Goal: Information Seeking & Learning: Learn about a topic

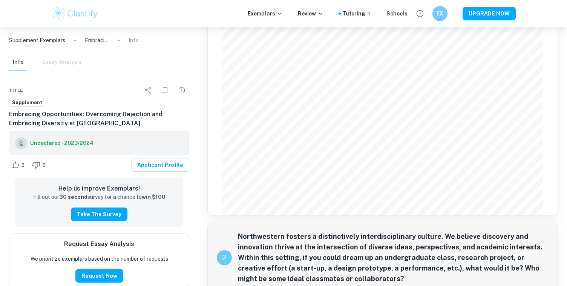
scroll to position [182, 0]
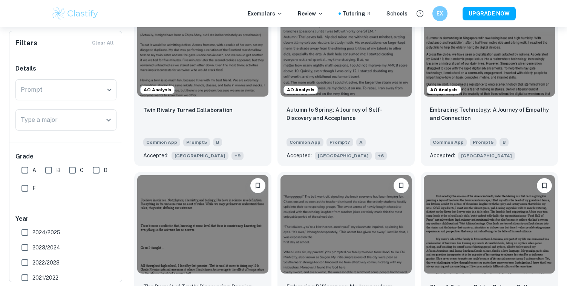
scroll to position [630, 0]
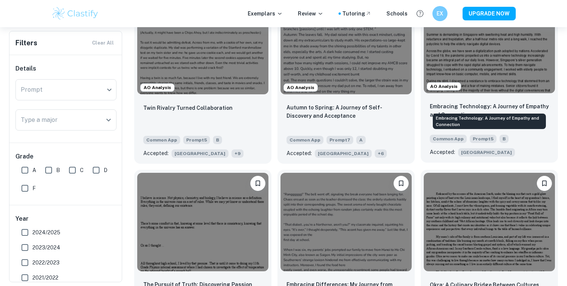
click at [511, 102] on p "Embracing Technology: A Journey of Empathy and Connection" at bounding box center [489, 110] width 119 height 17
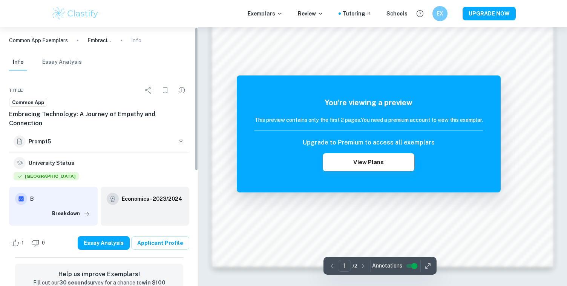
scroll to position [621, 0]
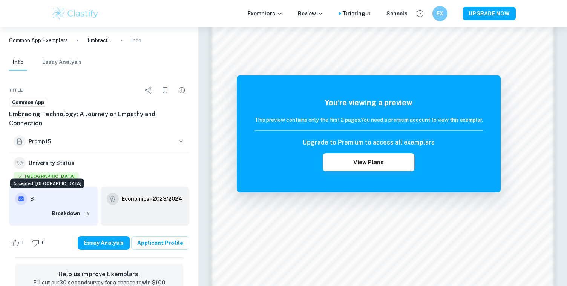
click at [46, 172] on span "Northwestern University" at bounding box center [46, 176] width 65 height 8
click at [56, 63] on button "Essay Analysis" at bounding box center [62, 62] width 40 height 17
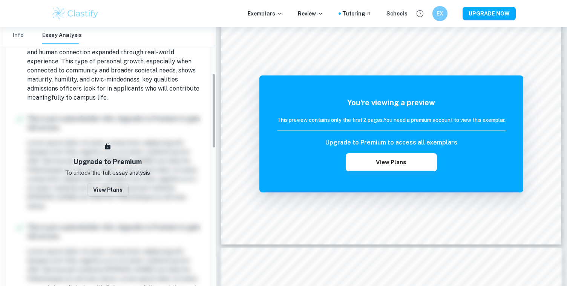
scroll to position [154, 0]
